Goal: Task Accomplishment & Management: Manage account settings

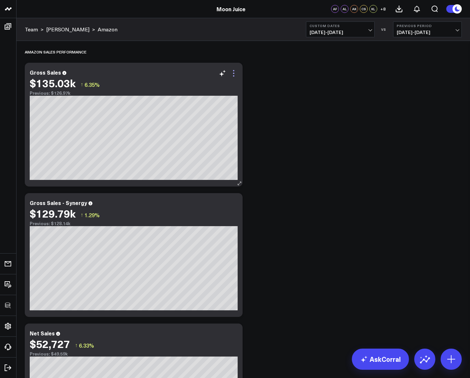
click at [234, 72] on icon at bounding box center [234, 73] width 8 height 8
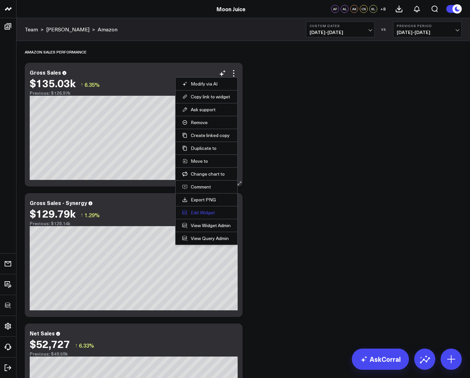
click at [204, 212] on button "Edit Widget" at bounding box center [206, 213] width 49 height 6
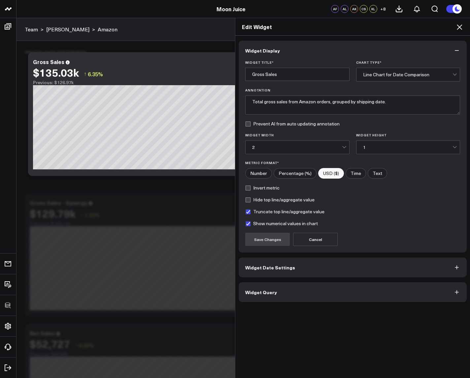
click at [248, 212] on label "Truncate top line/aggregate value" at bounding box center [284, 211] width 79 height 5
click at [248, 212] on input "Truncate top line/aggregate value" at bounding box center [247, 211] width 5 height 5
checkbox input "false"
click at [256, 243] on button "Save Changes" at bounding box center [267, 239] width 45 height 13
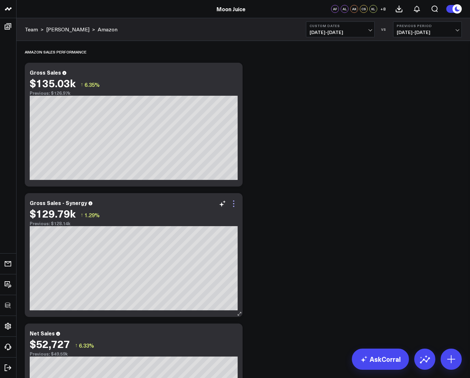
click at [234, 203] on icon at bounding box center [233, 203] width 1 height 1
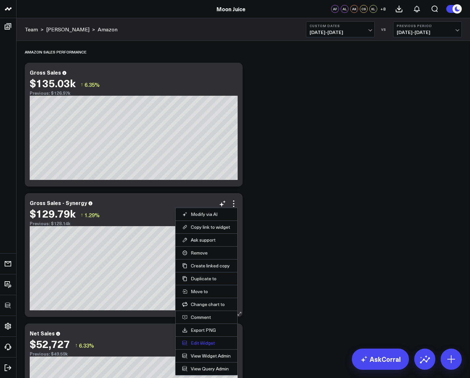
click at [202, 342] on button "Edit Widget" at bounding box center [206, 343] width 49 height 6
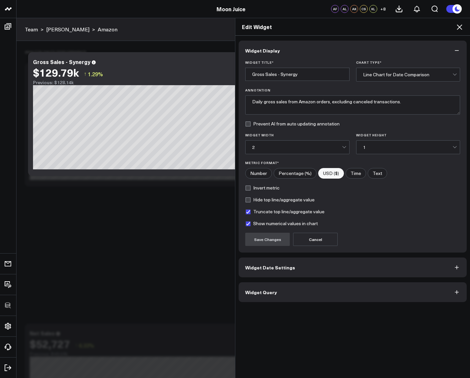
click at [269, 292] on span "Widget Query" at bounding box center [261, 291] width 32 height 5
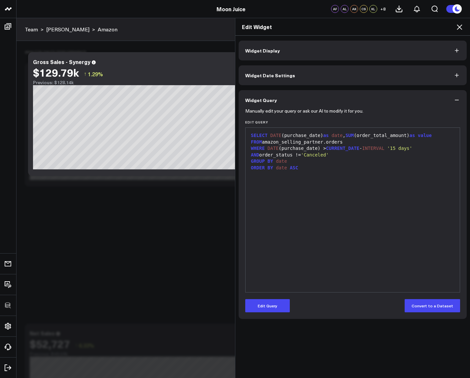
click at [459, 28] on icon at bounding box center [459, 26] width 5 height 5
